Goal: Contribute content: Add original content to the website for others to see

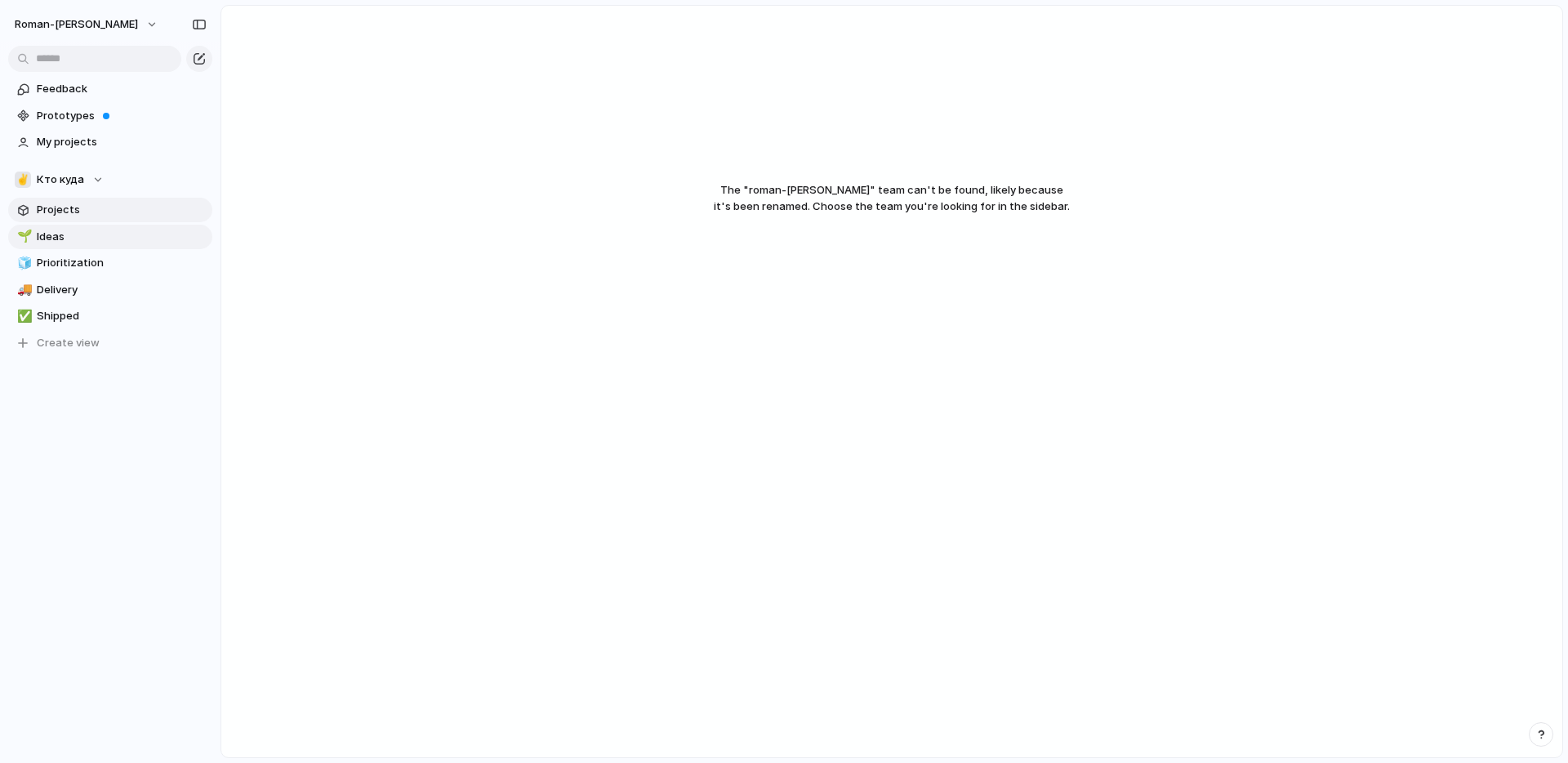
click at [49, 212] on span "Projects" at bounding box center [122, 210] width 170 height 16
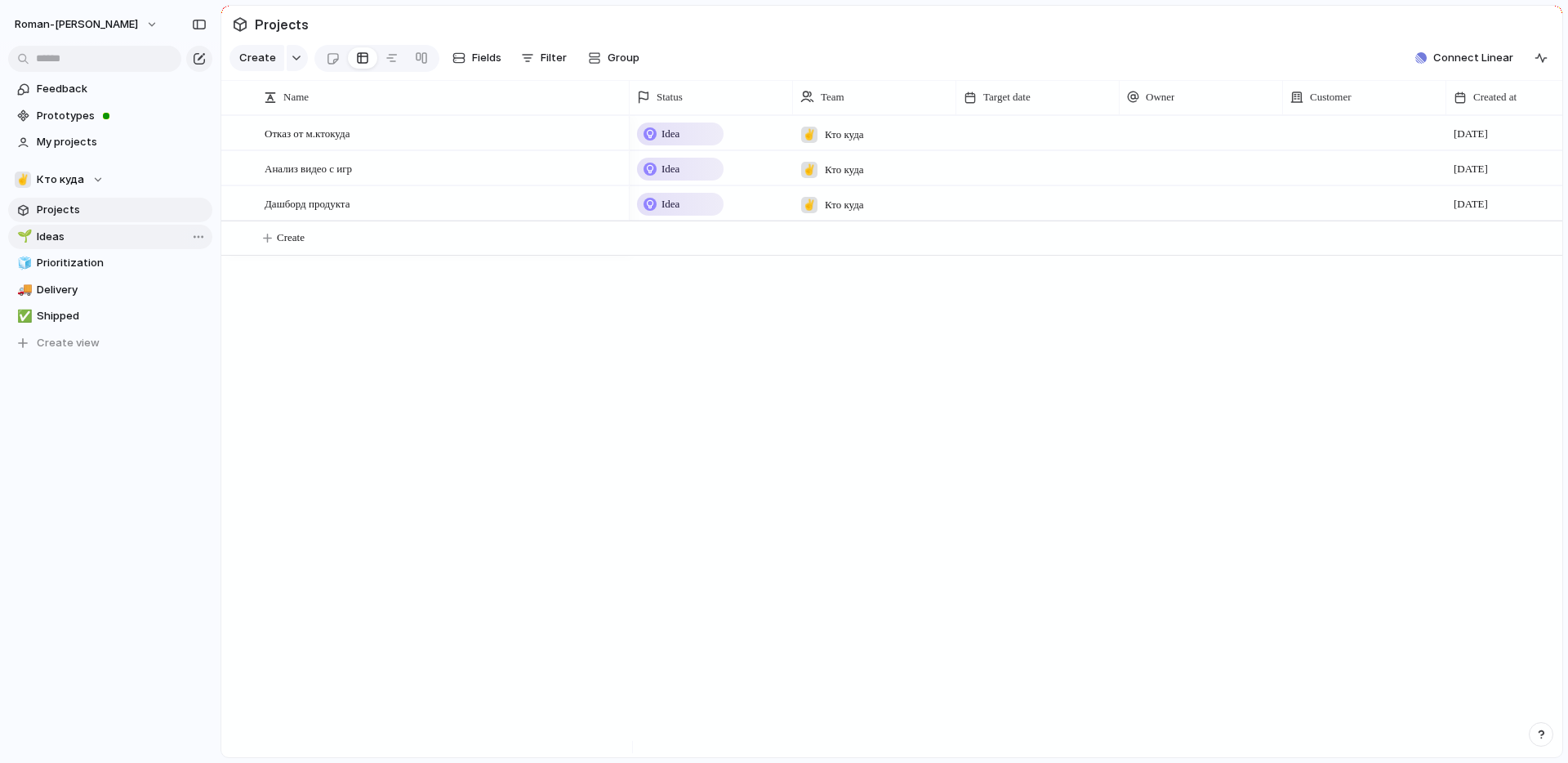
click at [57, 239] on span "Ideas" at bounding box center [122, 237] width 170 height 16
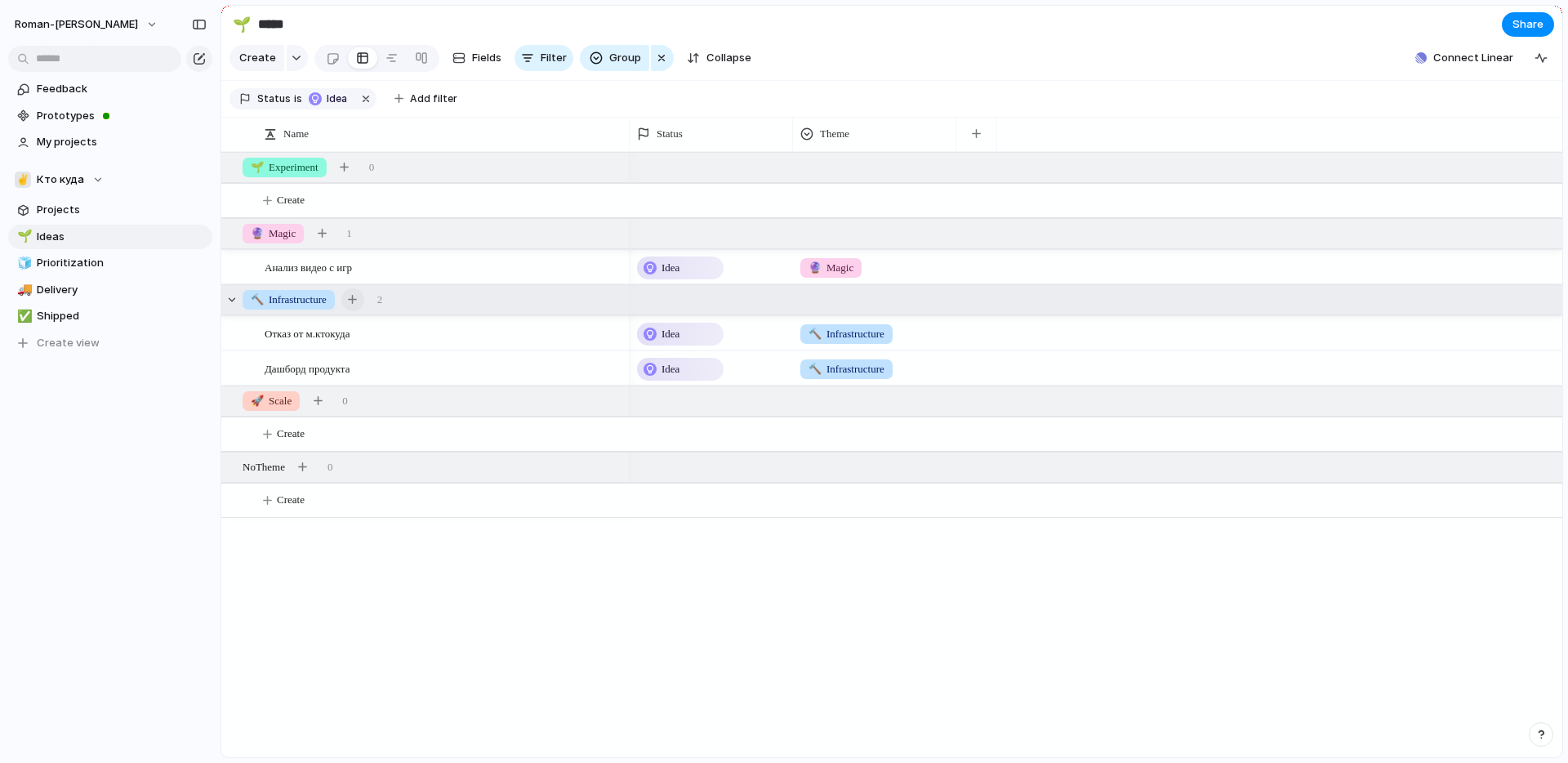
click at [356, 304] on div "button" at bounding box center [352, 299] width 9 height 9
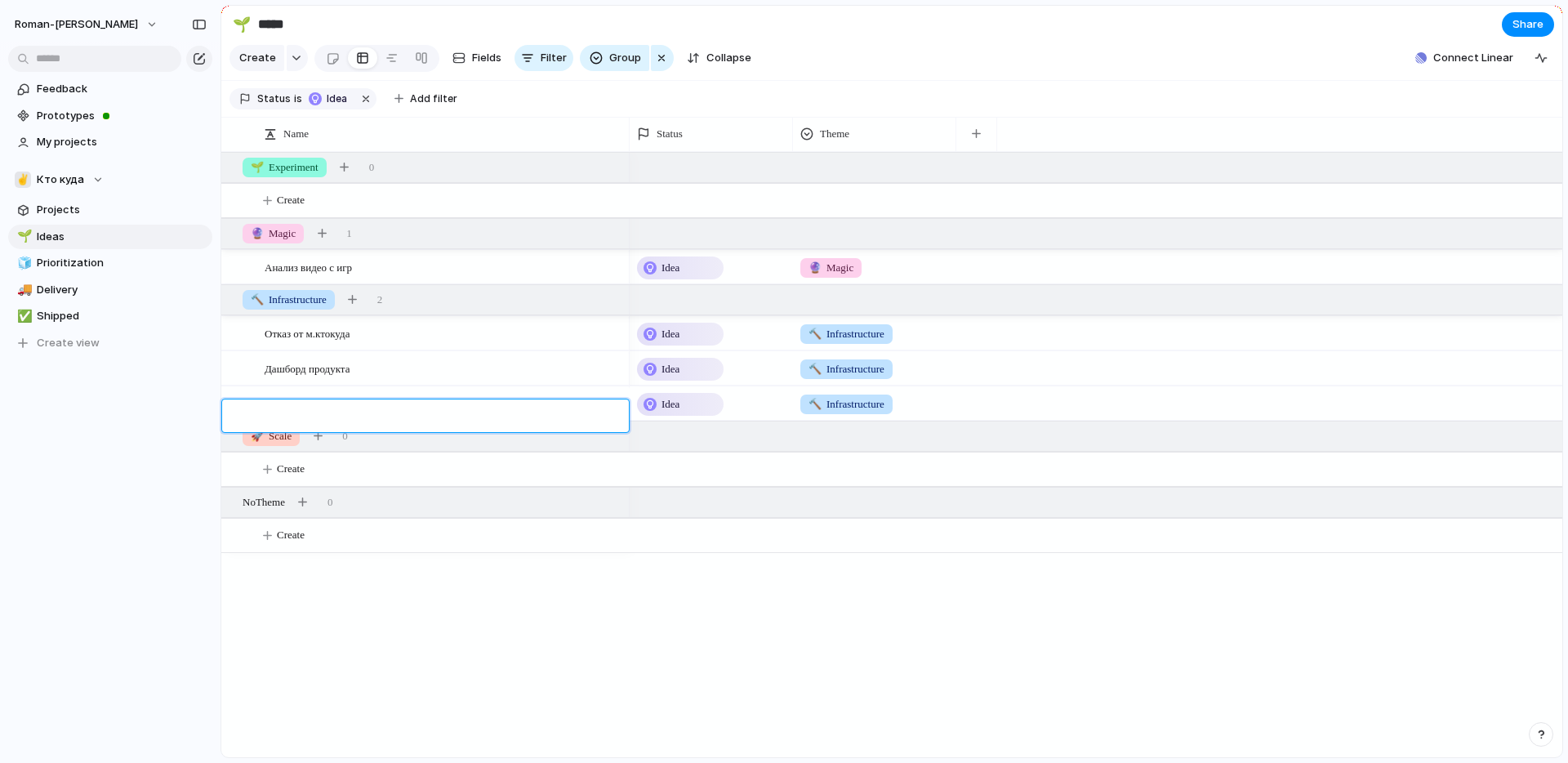
type textarea "*"
type textarea "**********"
click at [608, 415] on div at bounding box center [608, 405] width 28 height 21
click at [327, 412] on span "Неограниченно кол-во участнико" at bounding box center [340, 403] width 150 height 19
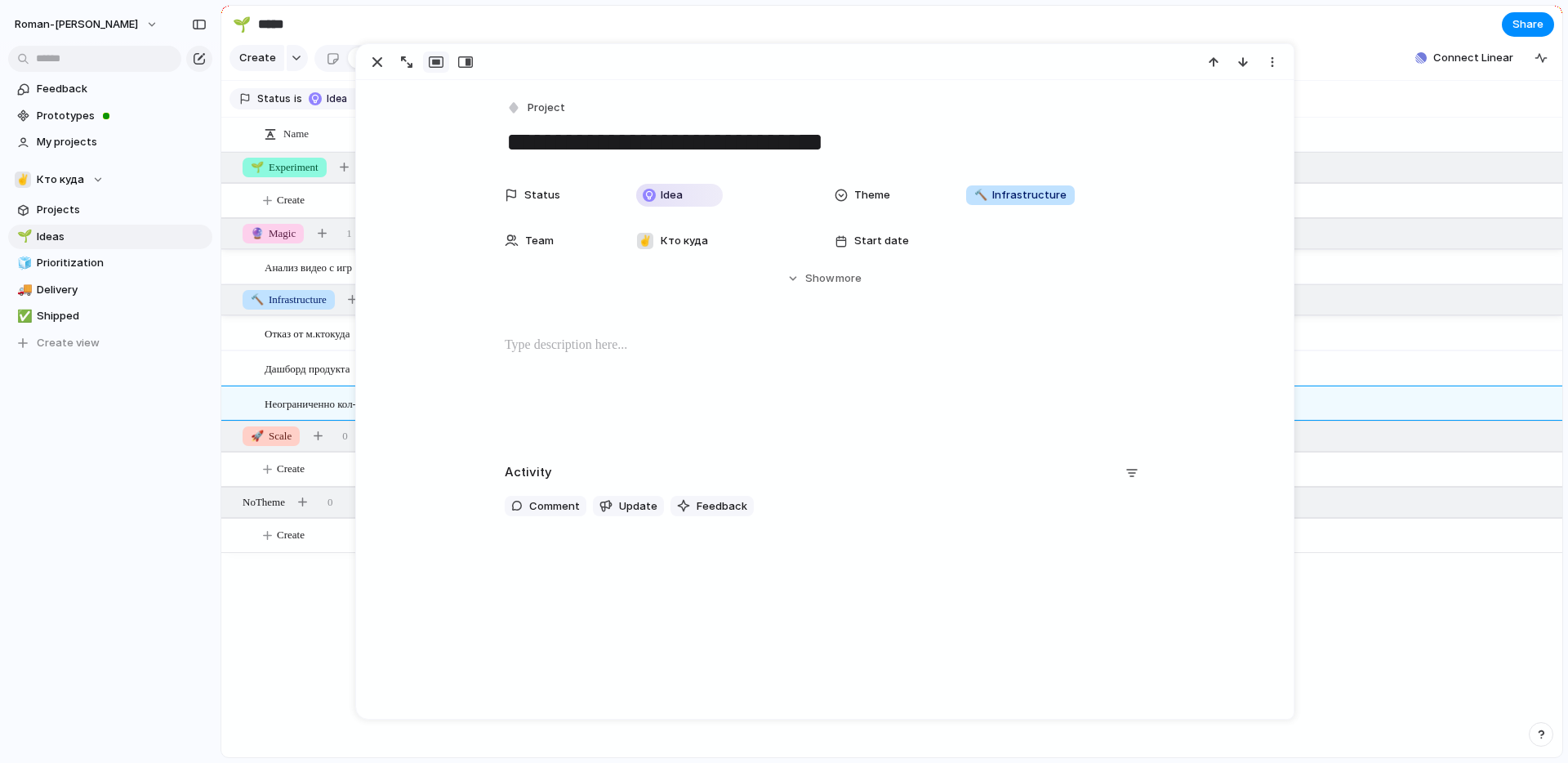
click at [526, 341] on p at bounding box center [825, 346] width 641 height 20
